Goal: Transaction & Acquisition: Purchase product/service

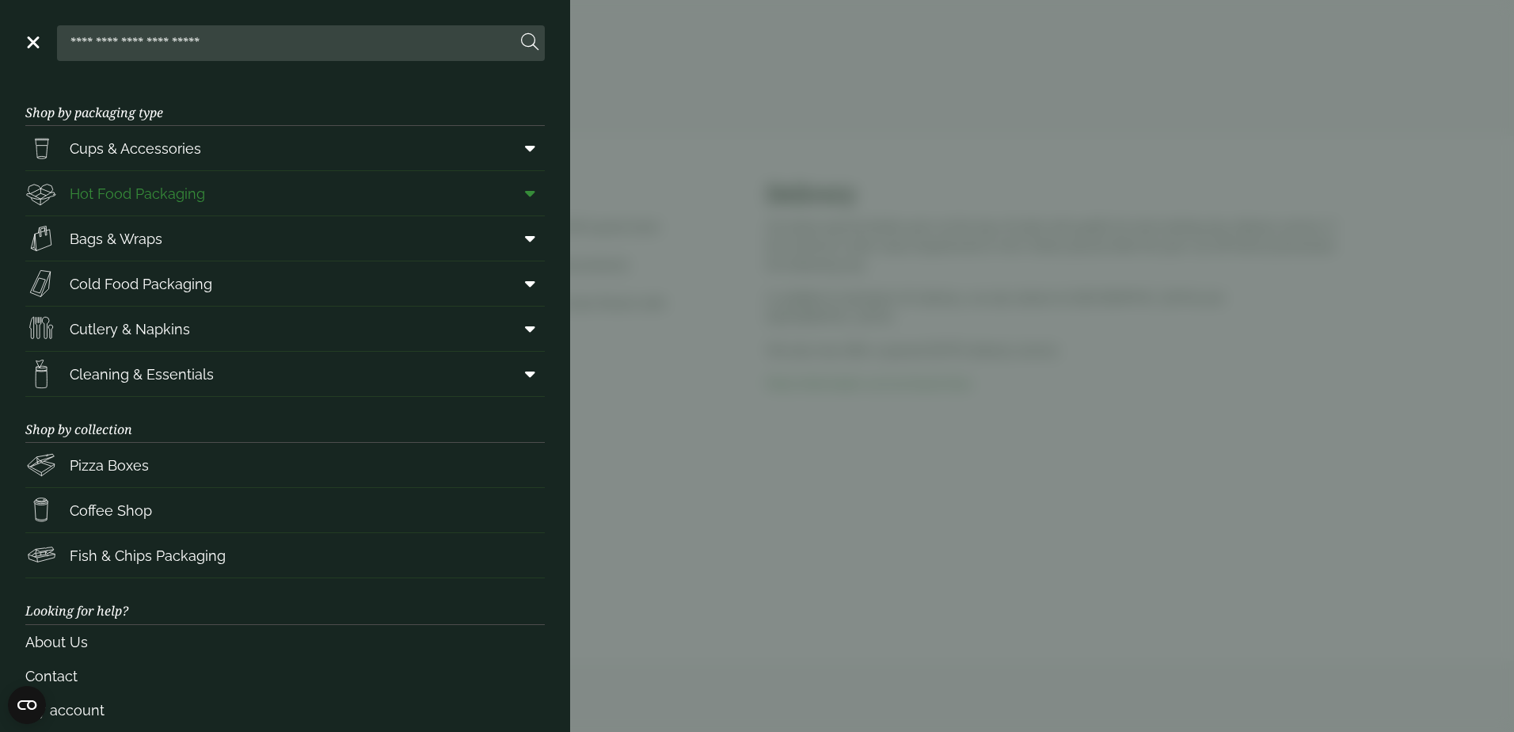
click at [525, 188] on icon at bounding box center [530, 193] width 10 height 16
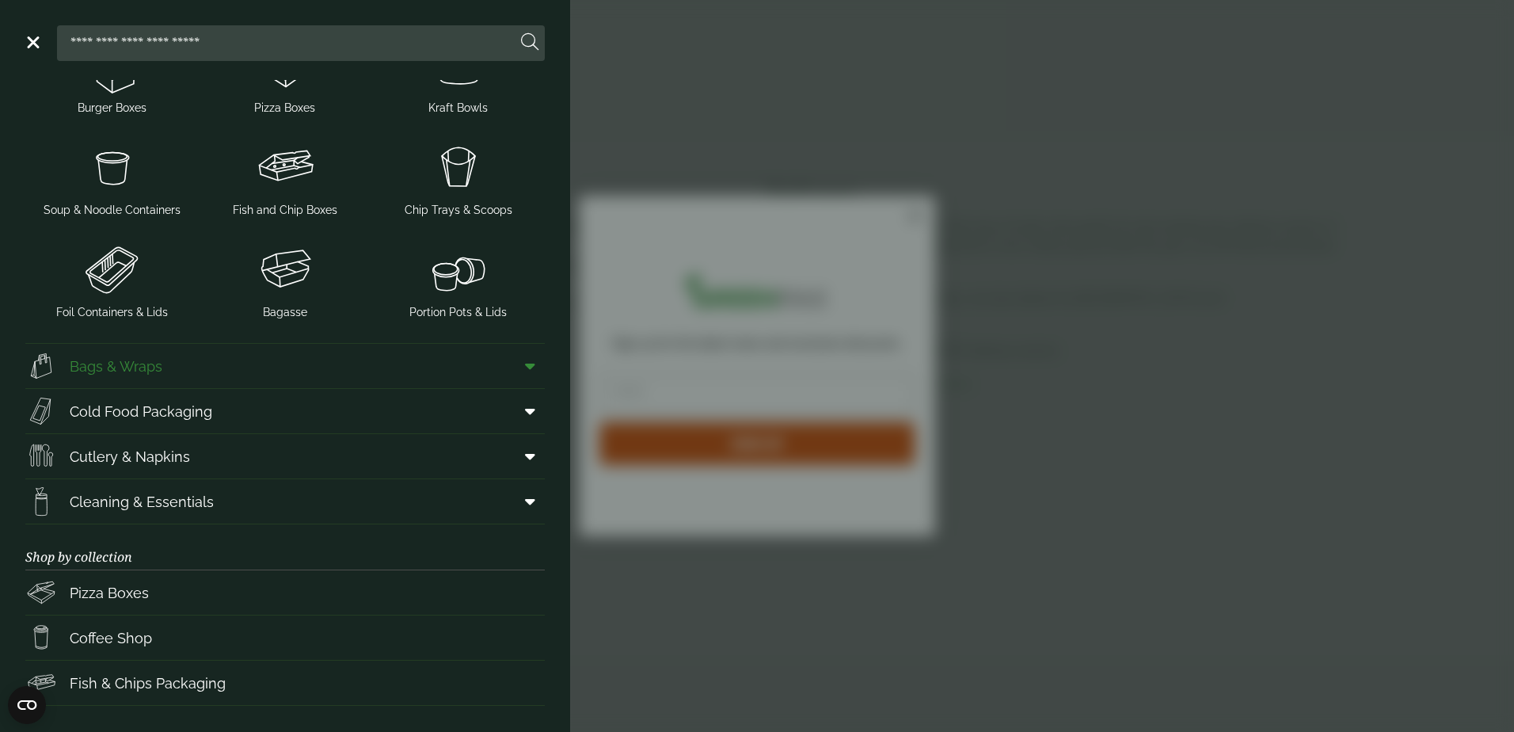
scroll to position [475, 0]
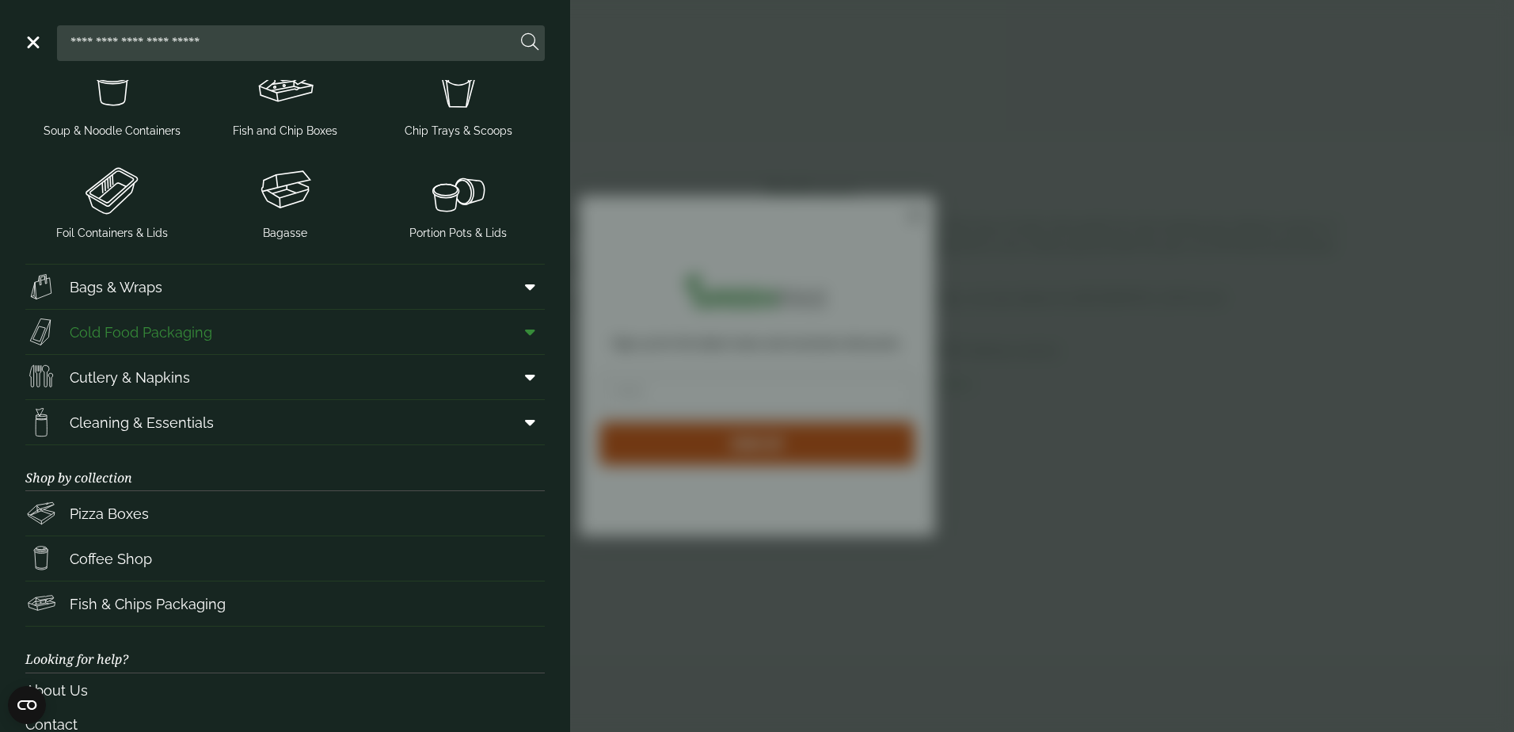
click at [525, 333] on icon at bounding box center [530, 332] width 10 height 16
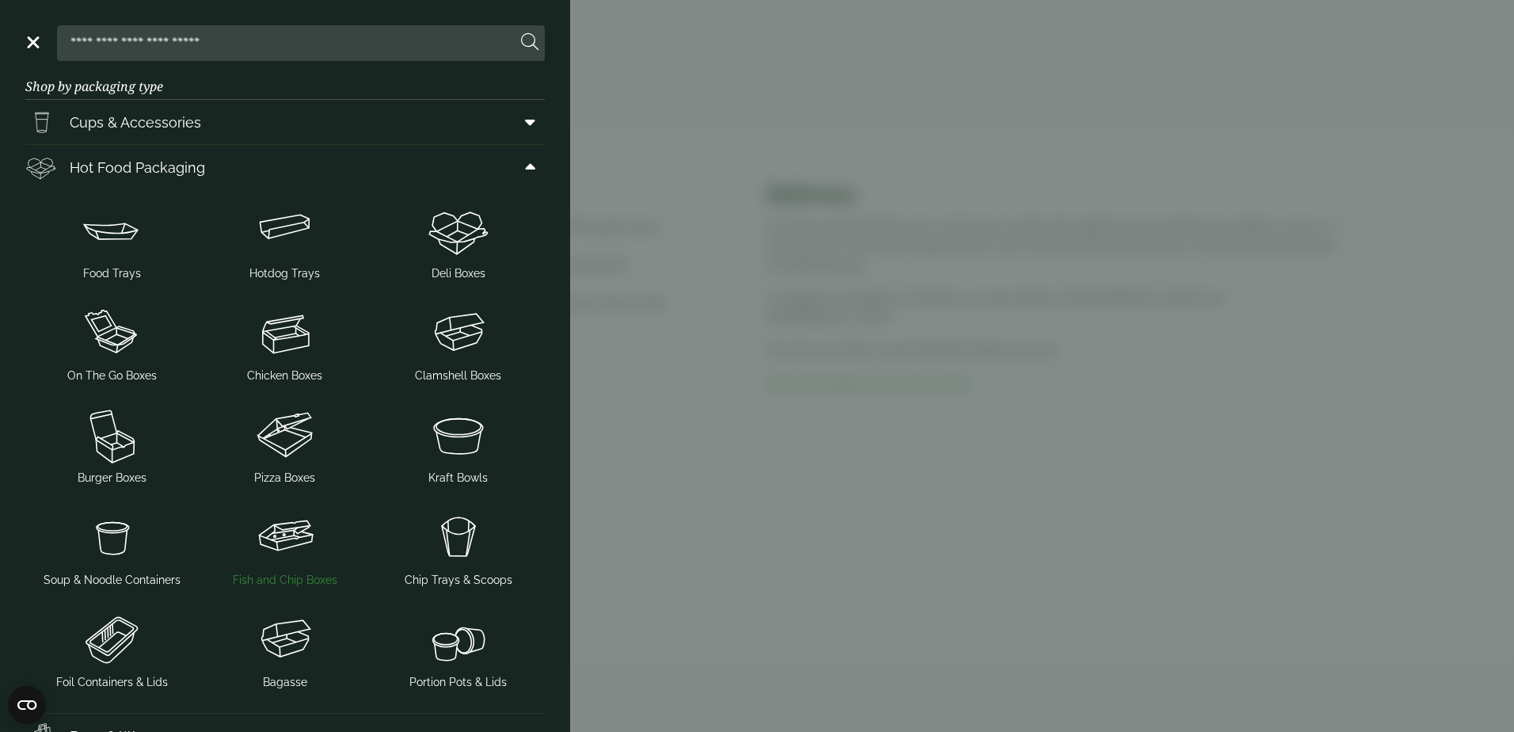
scroll to position [0, 0]
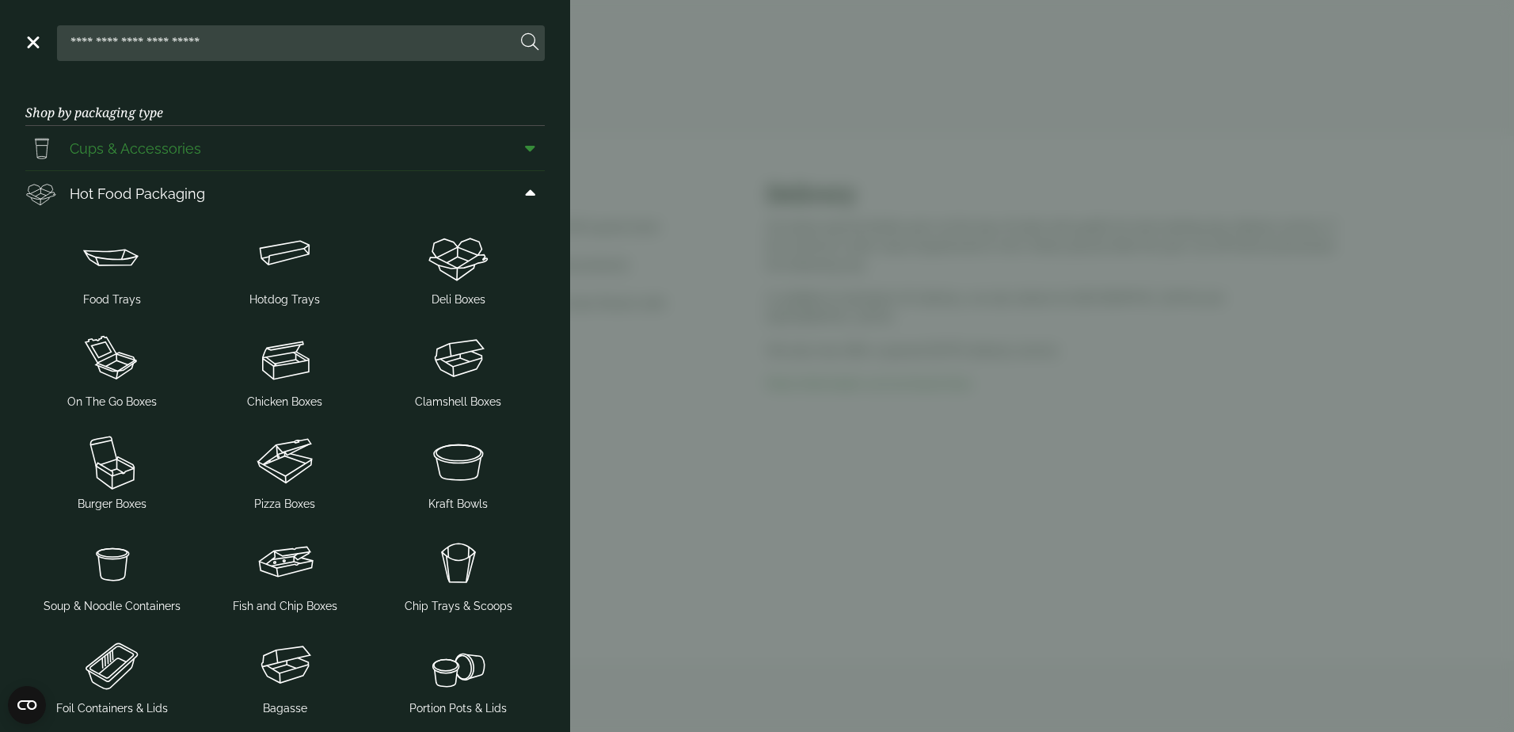
click at [525, 151] on icon at bounding box center [530, 148] width 10 height 16
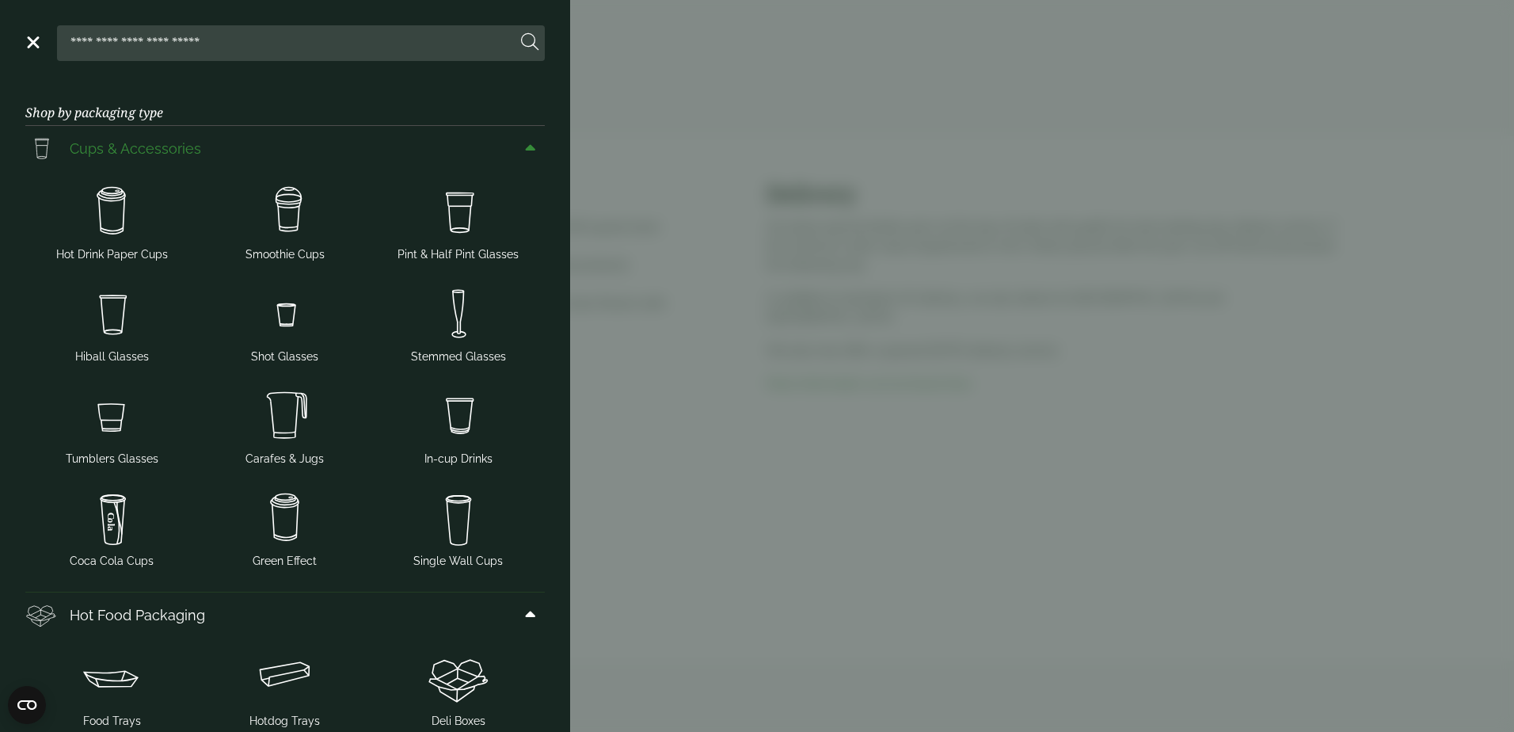
click at [525, 151] on icon at bounding box center [530, 148] width 10 height 16
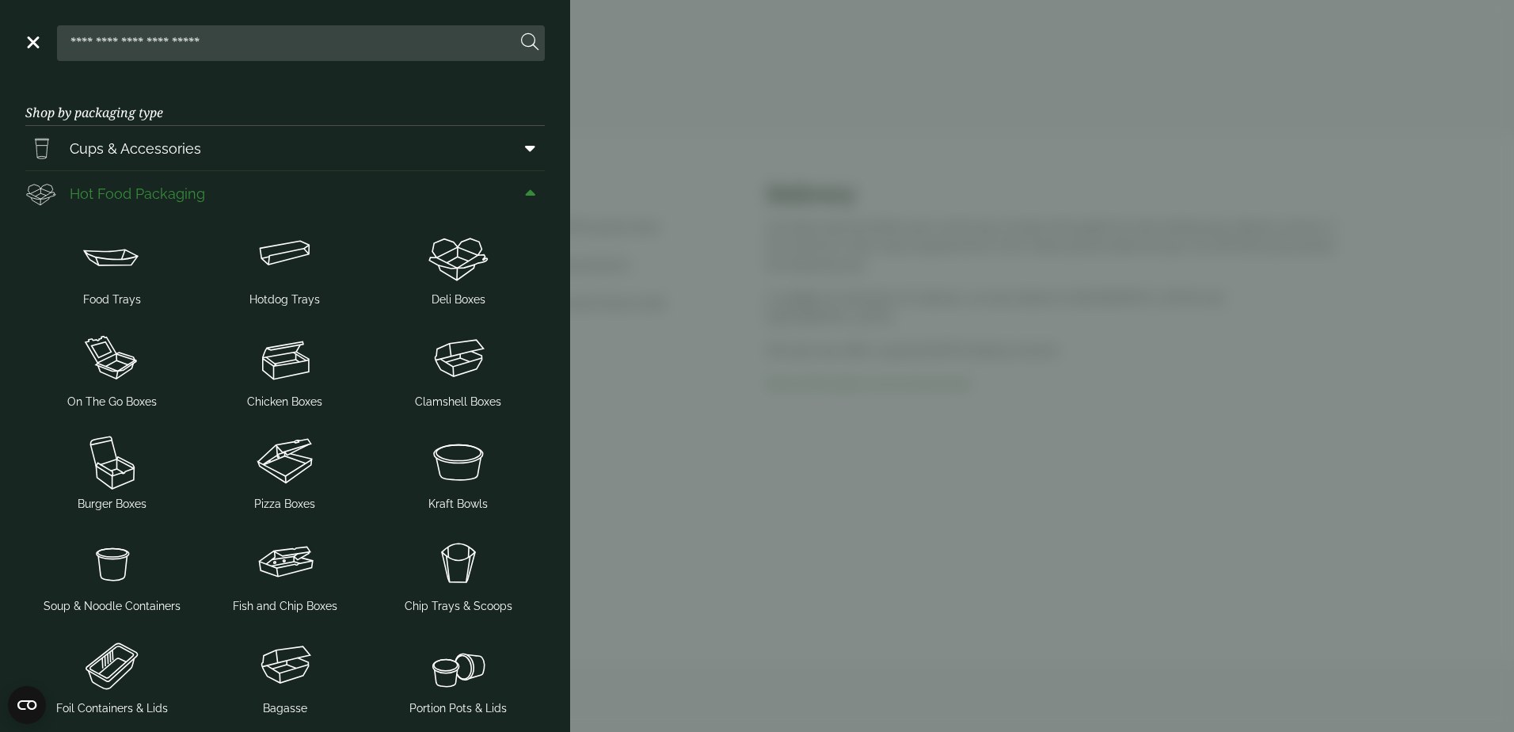
click at [525, 183] on span at bounding box center [527, 193] width 36 height 30
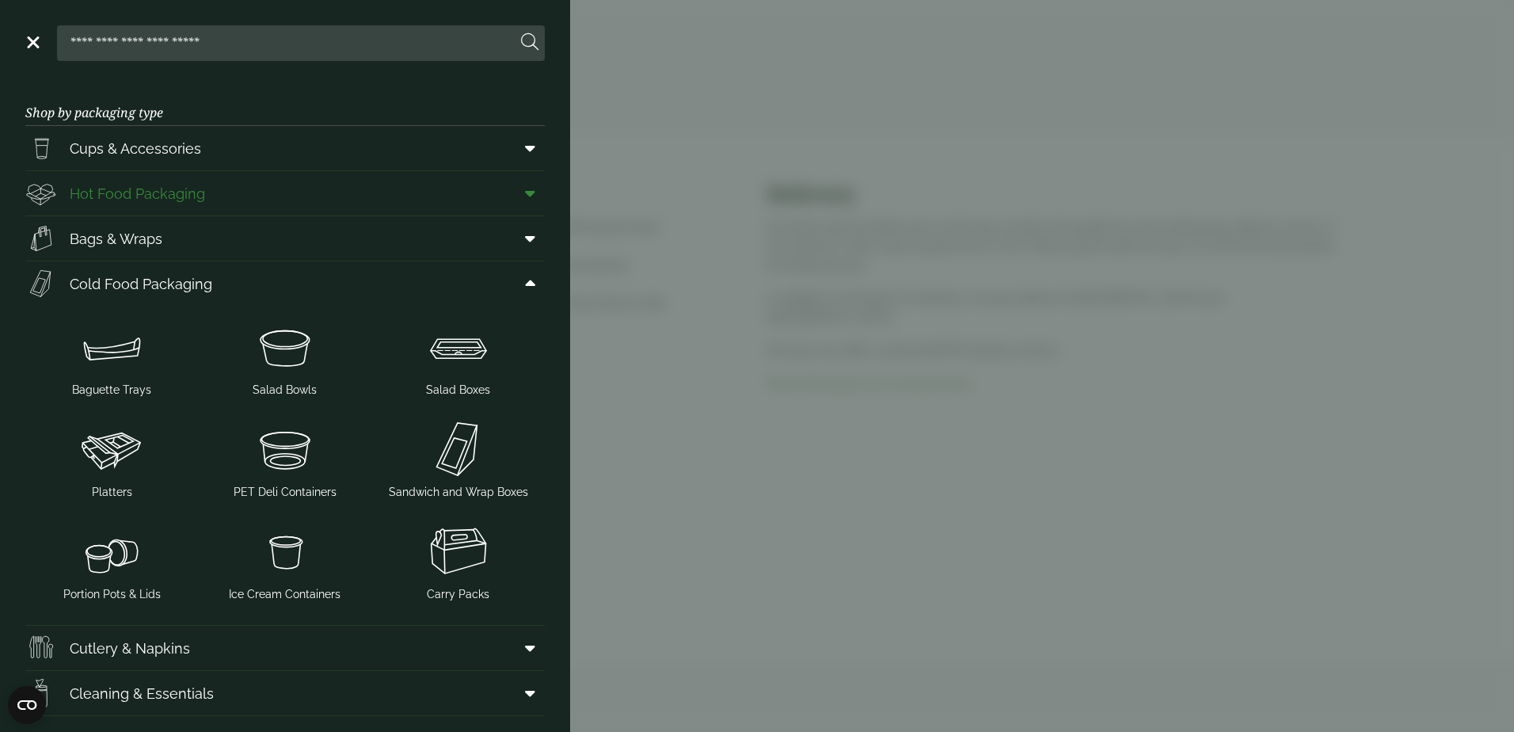
click at [523, 187] on span at bounding box center [527, 193] width 36 height 30
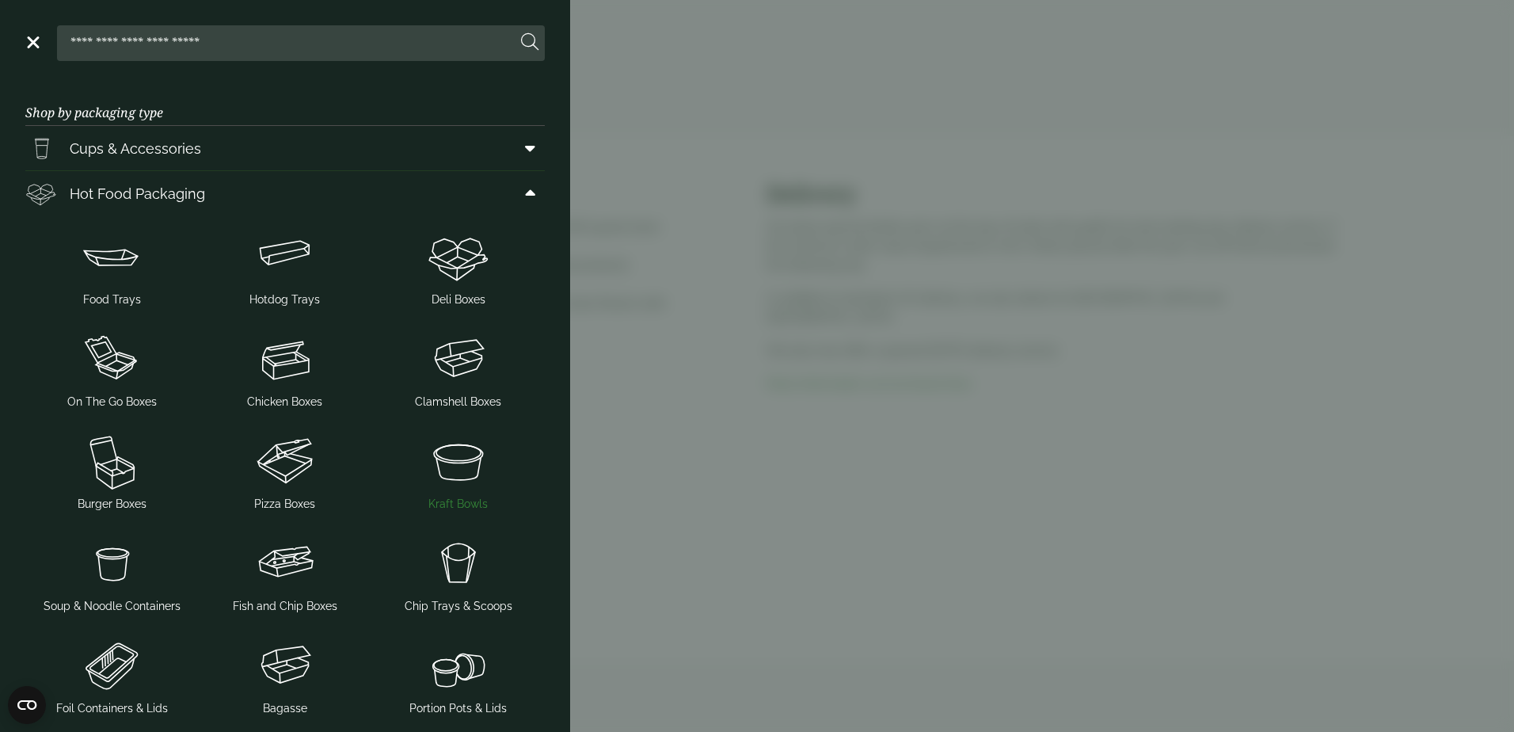
click at [449, 504] on span "Kraft Bowls" at bounding box center [457, 504] width 59 height 17
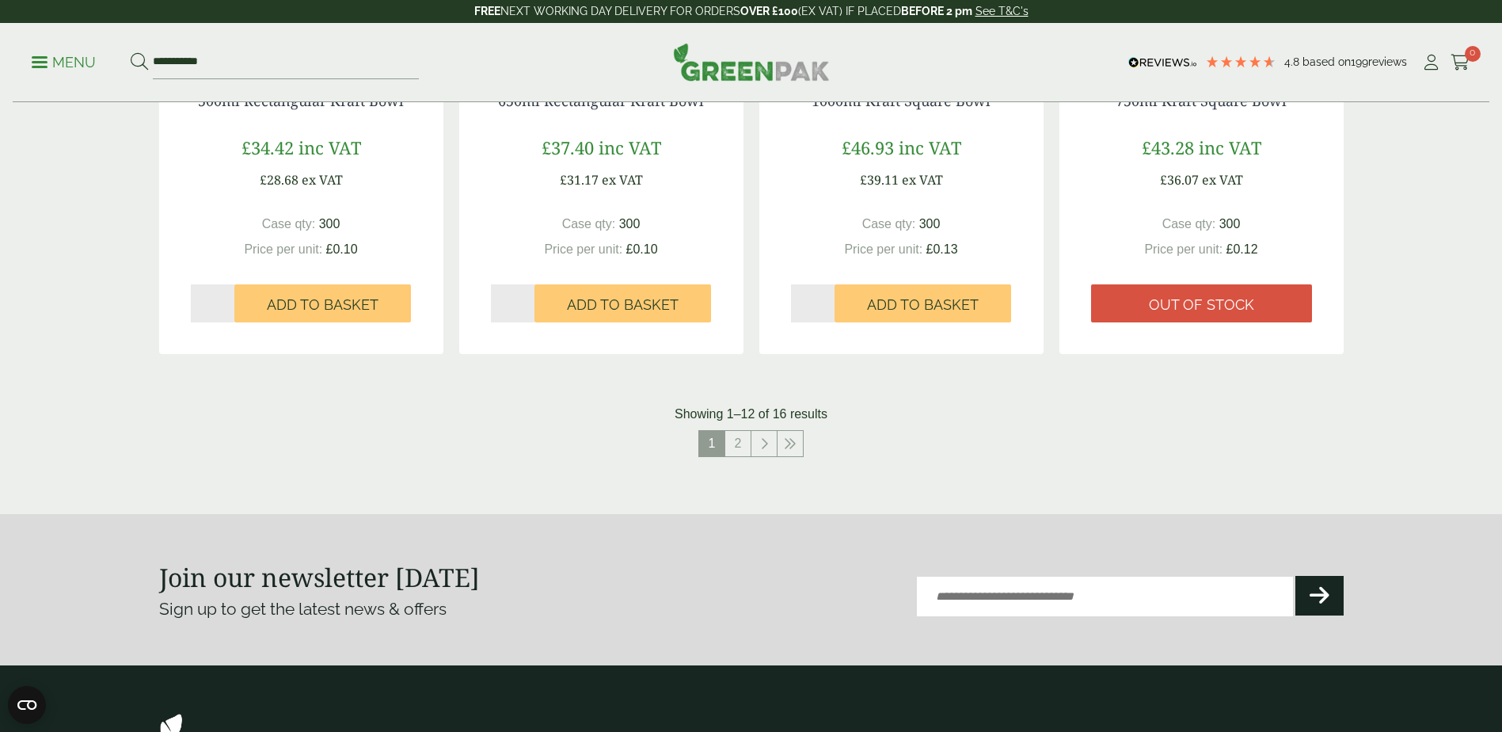
scroll to position [1663, 0]
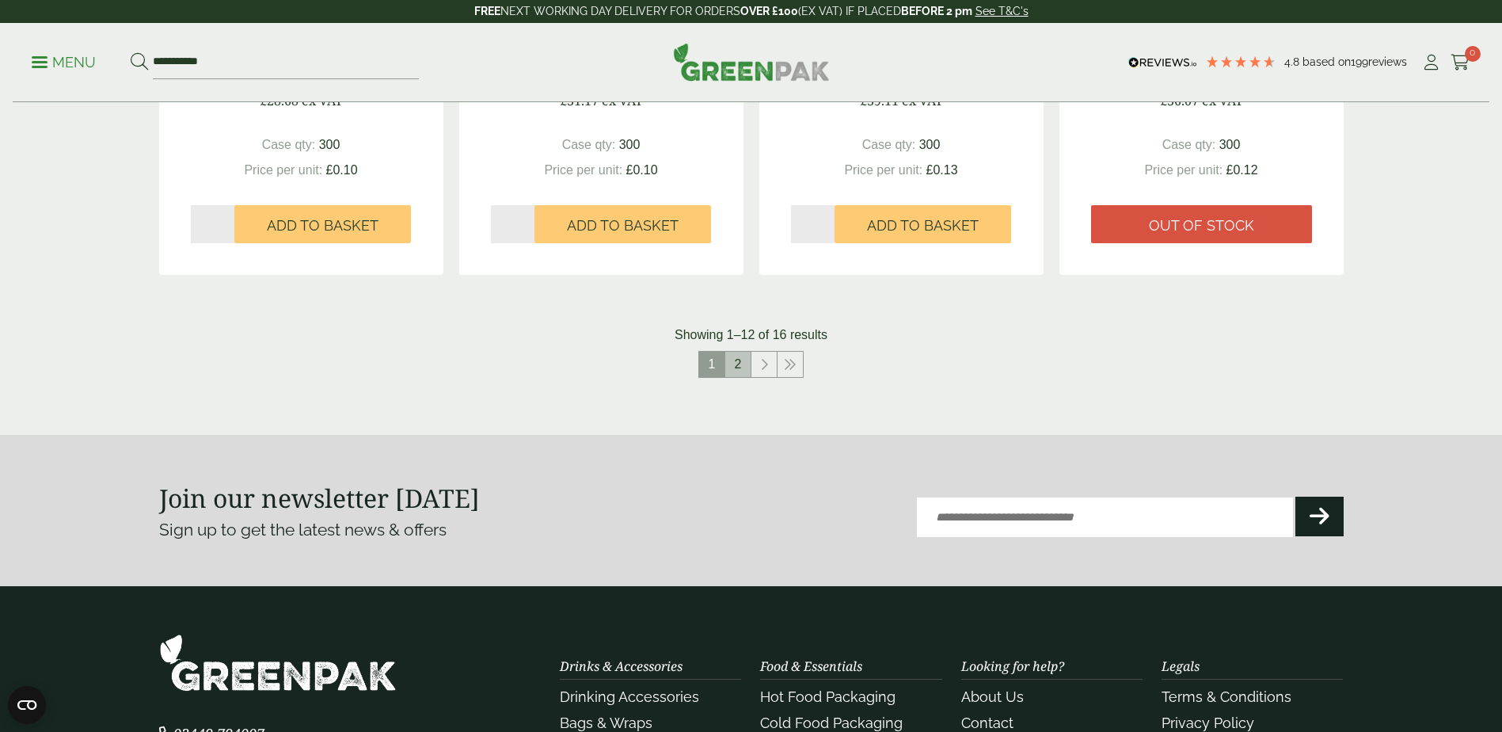
click at [733, 356] on link "2" at bounding box center [737, 364] width 25 height 25
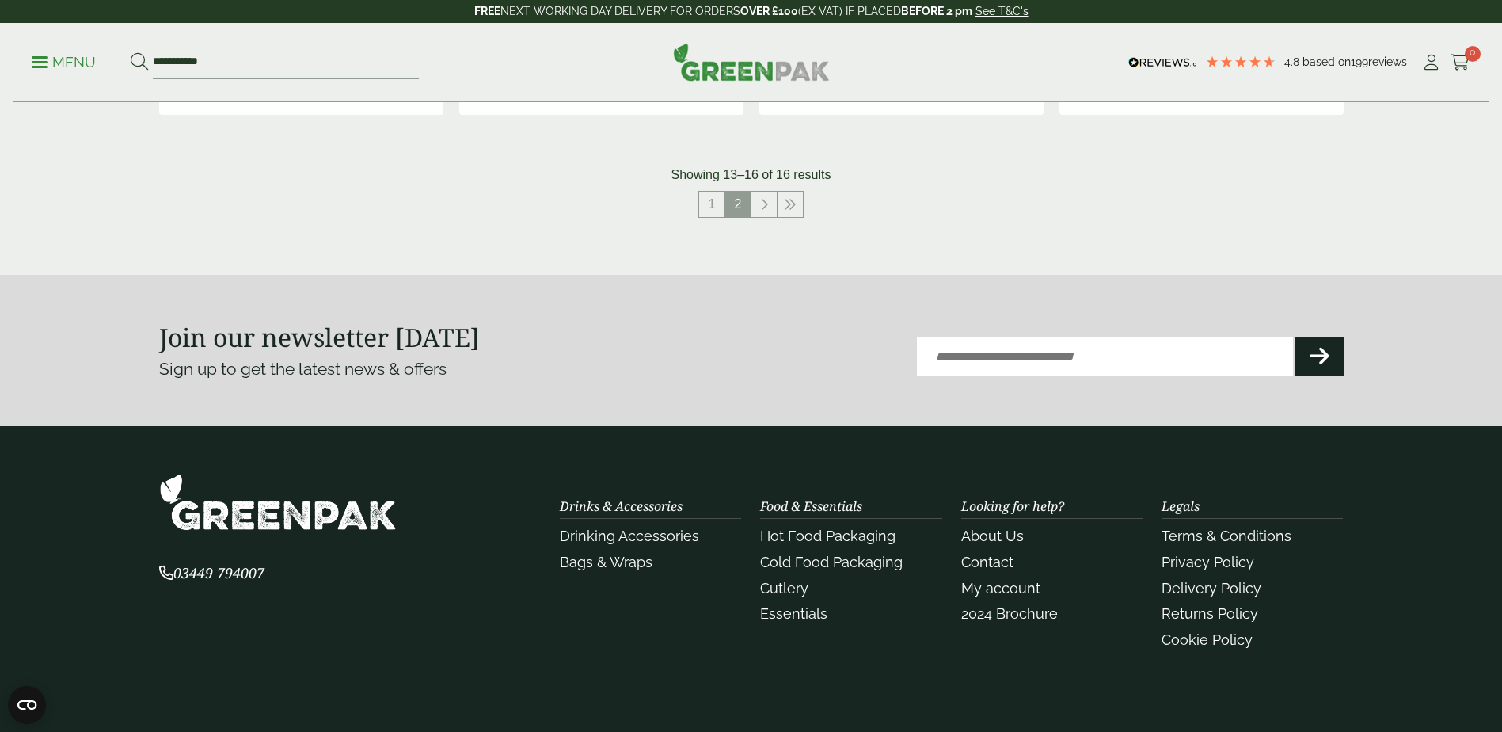
scroll to position [871, 0]
